Goal: Navigation & Orientation: Find specific page/section

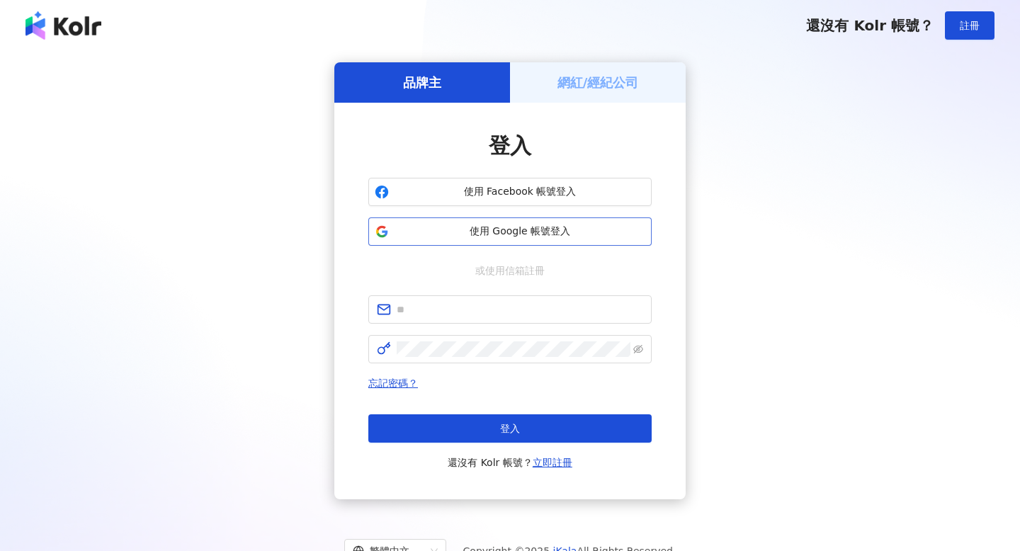
click at [515, 230] on span "使用 Google 帳號登入" at bounding box center [520, 232] width 251 height 14
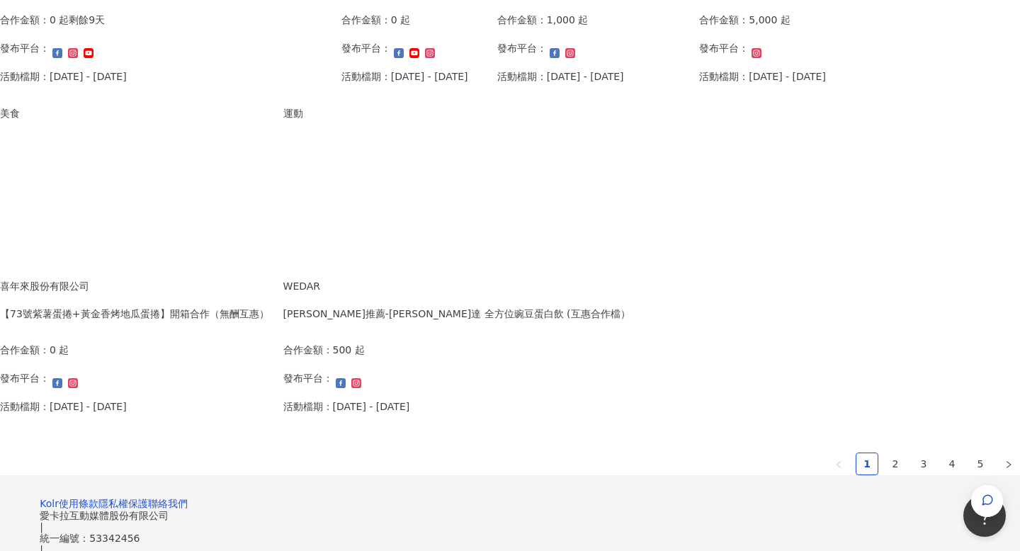
scroll to position [837, 0]
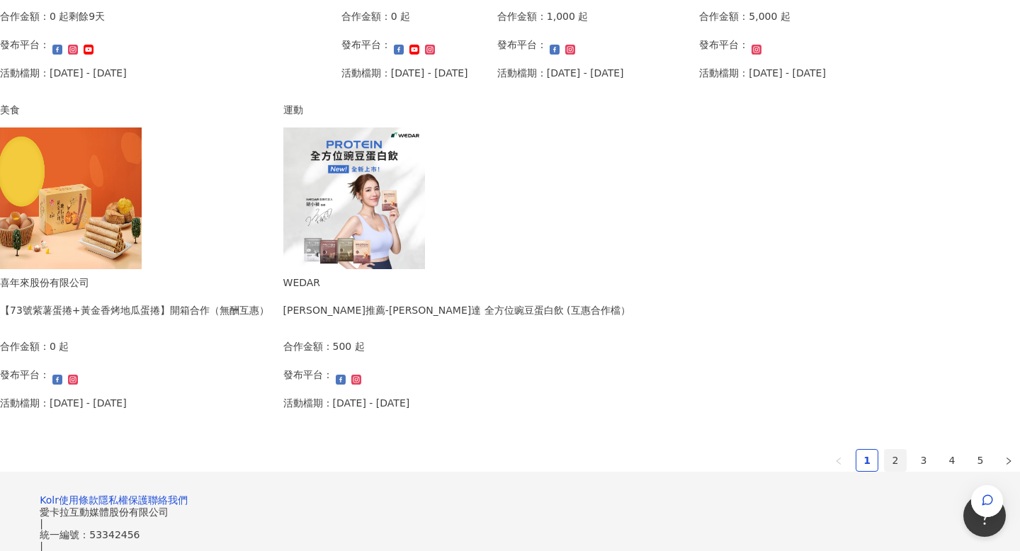
click at [885, 455] on link "2" at bounding box center [895, 460] width 21 height 21
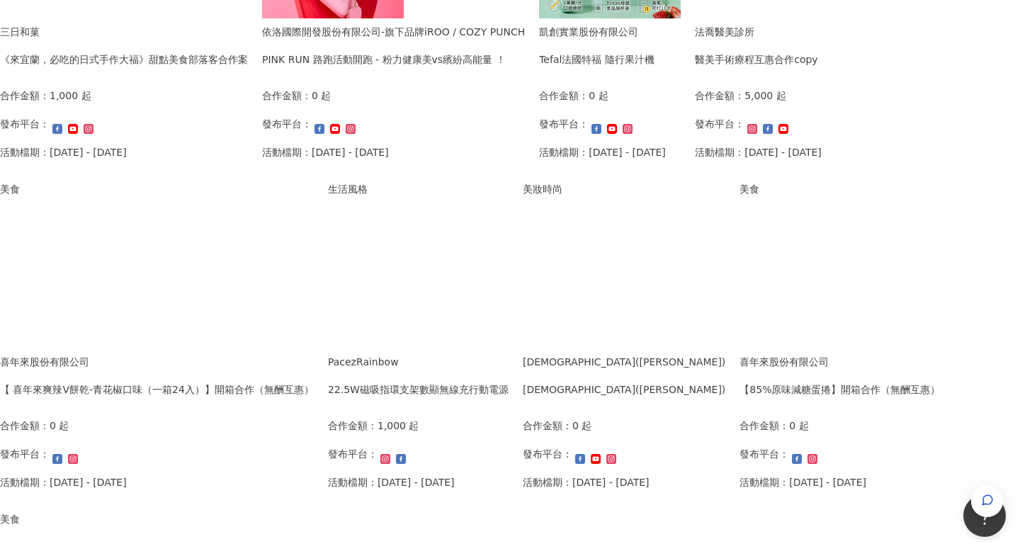
scroll to position [970, 0]
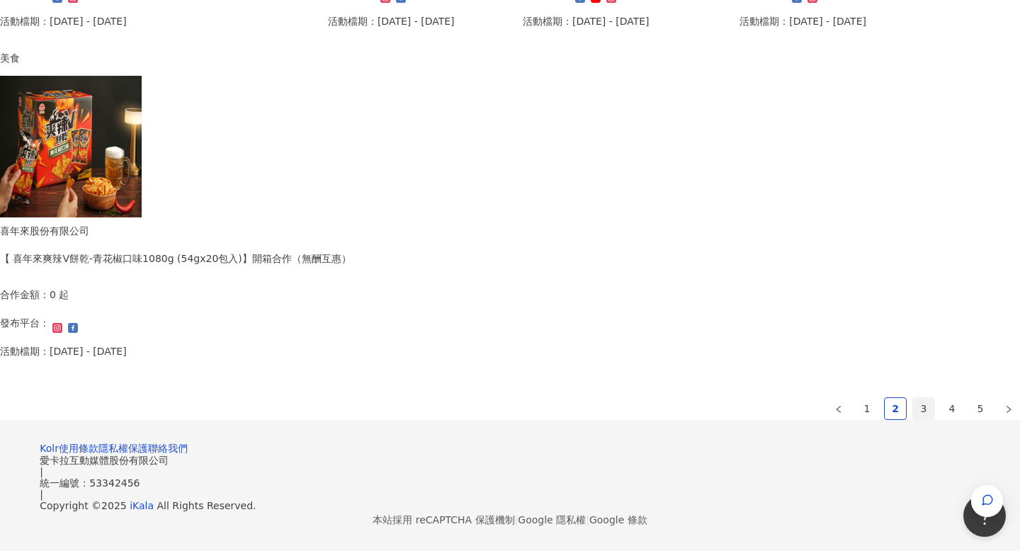
click at [913, 398] on link "3" at bounding box center [923, 408] width 21 height 21
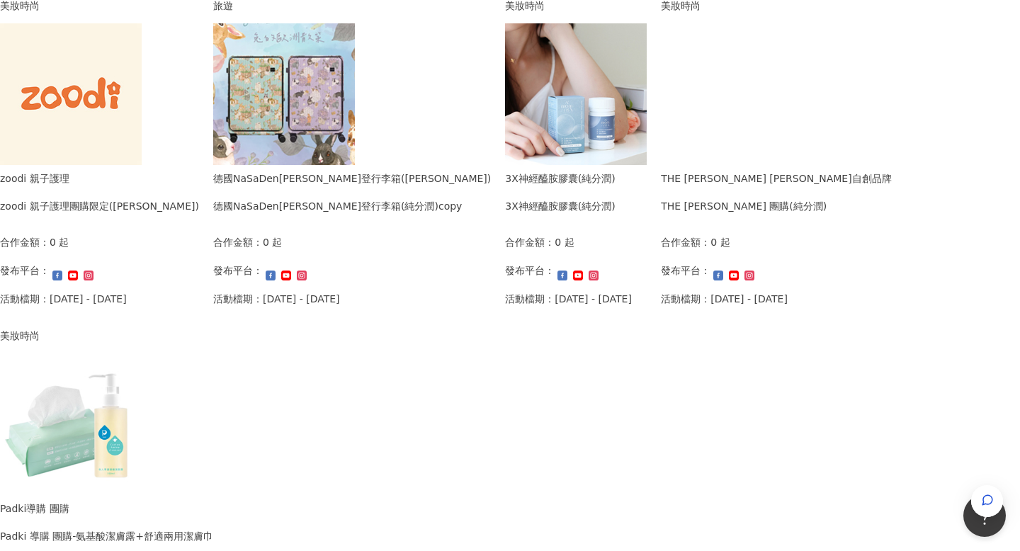
scroll to position [855, 0]
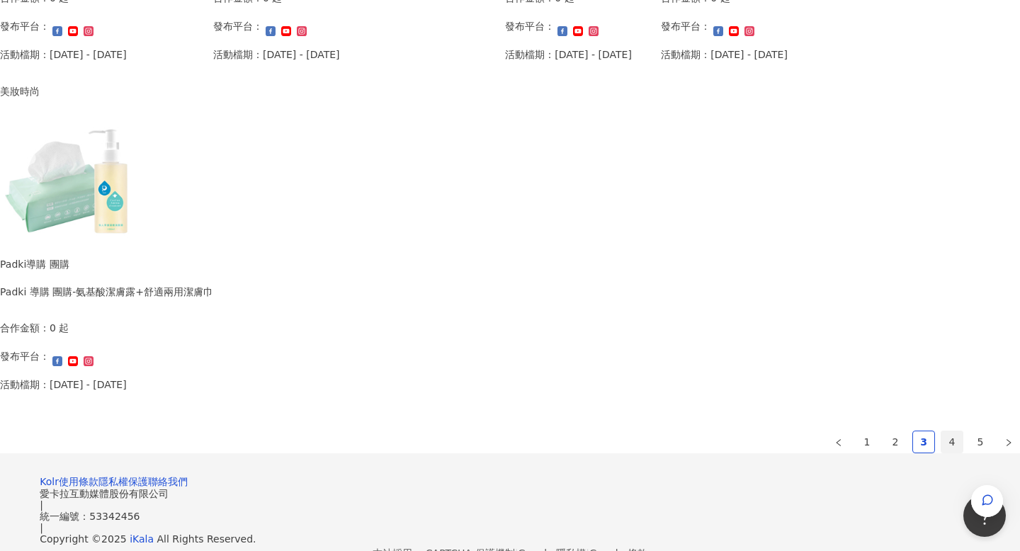
click at [941, 439] on link "4" at bounding box center [951, 441] width 21 height 21
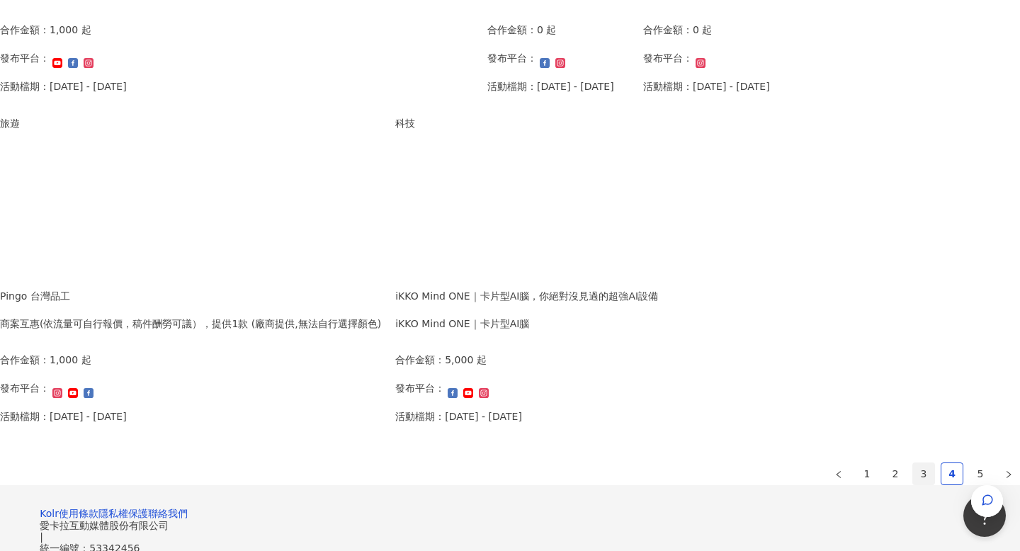
scroll to position [825, 0]
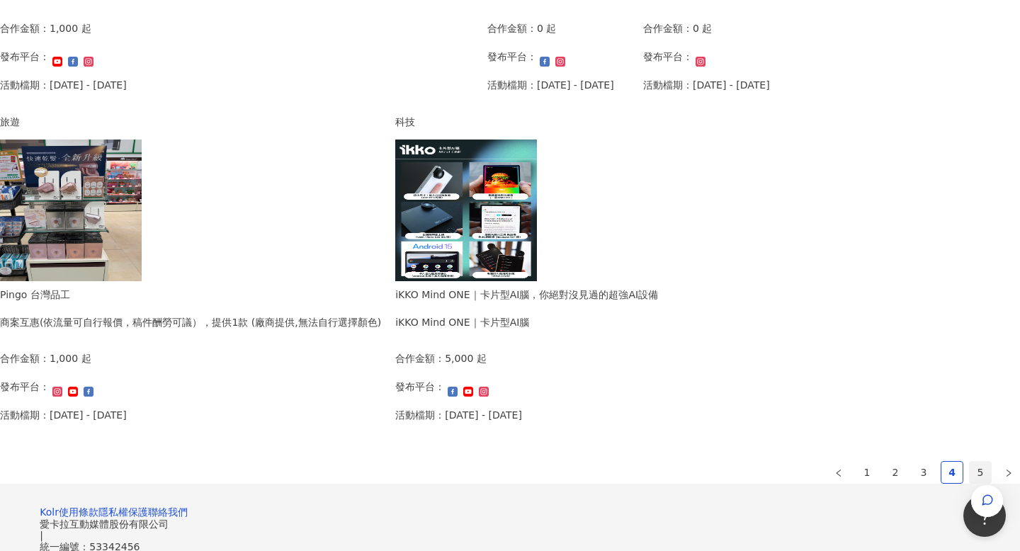
click at [970, 466] on link "5" at bounding box center [980, 472] width 21 height 21
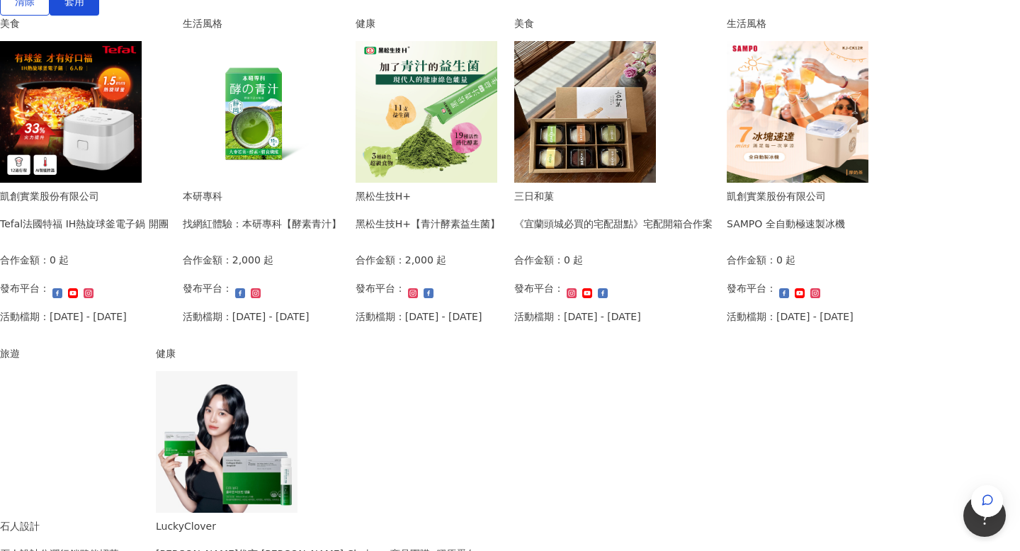
scroll to position [264, 0]
